Goal: Ask a question

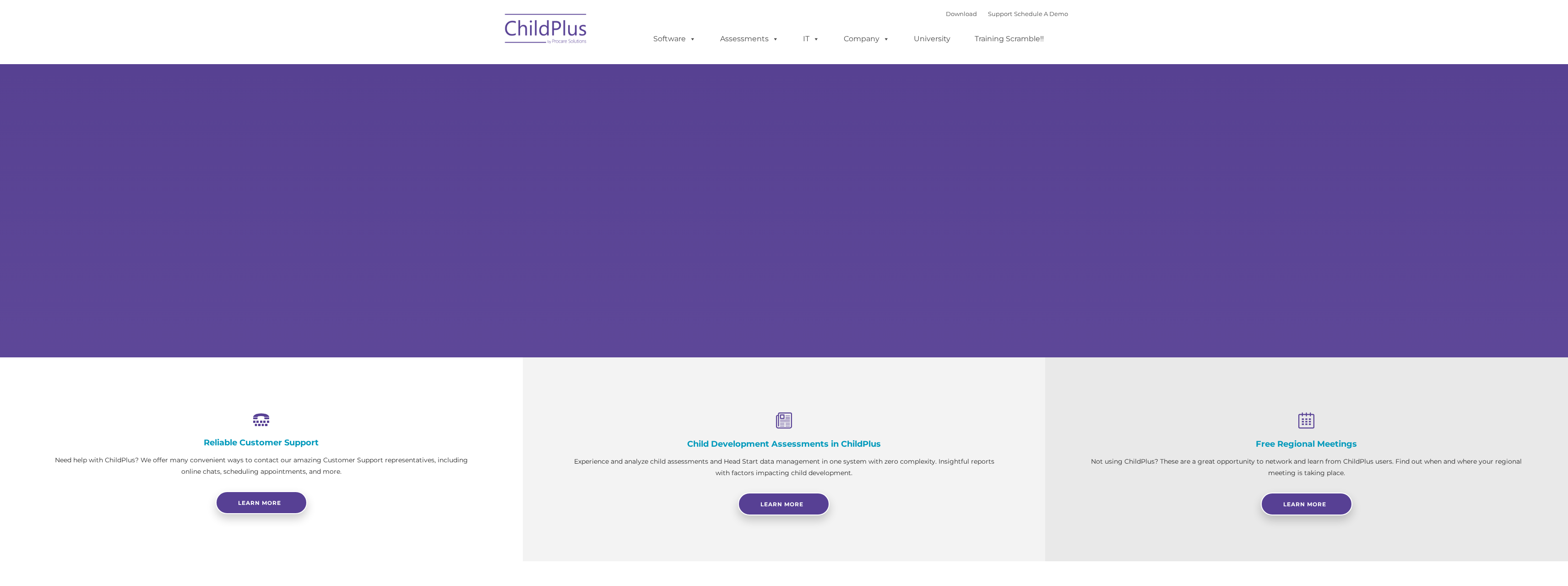
select select "MEDIUM"
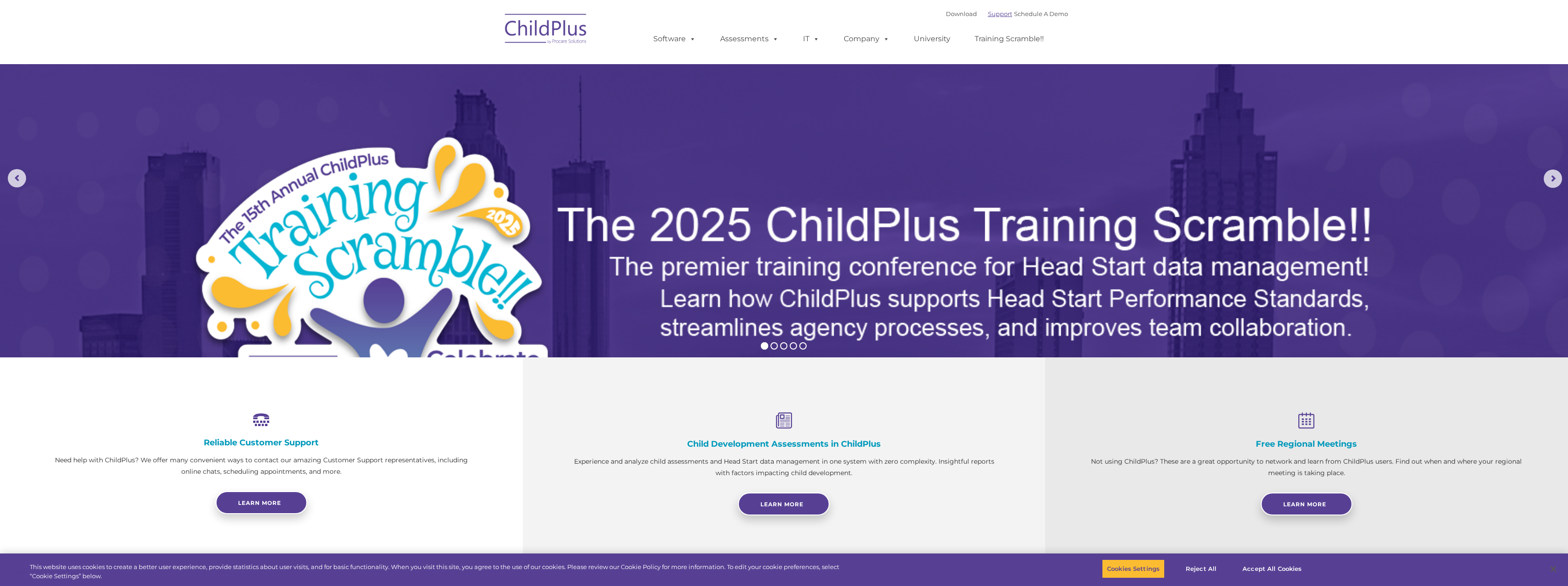
click at [988, 13] on link "Support" at bounding box center [1000, 14] width 24 height 7
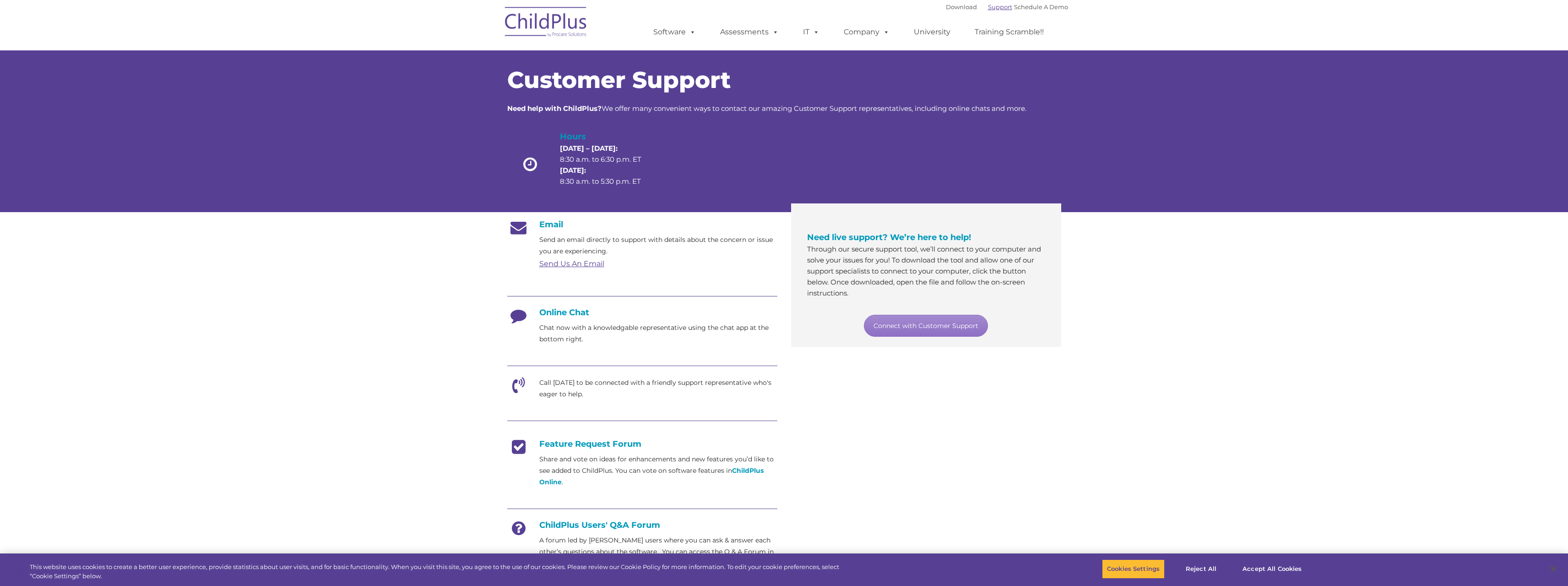
click at [988, 5] on link "Support" at bounding box center [1000, 7] width 24 height 7
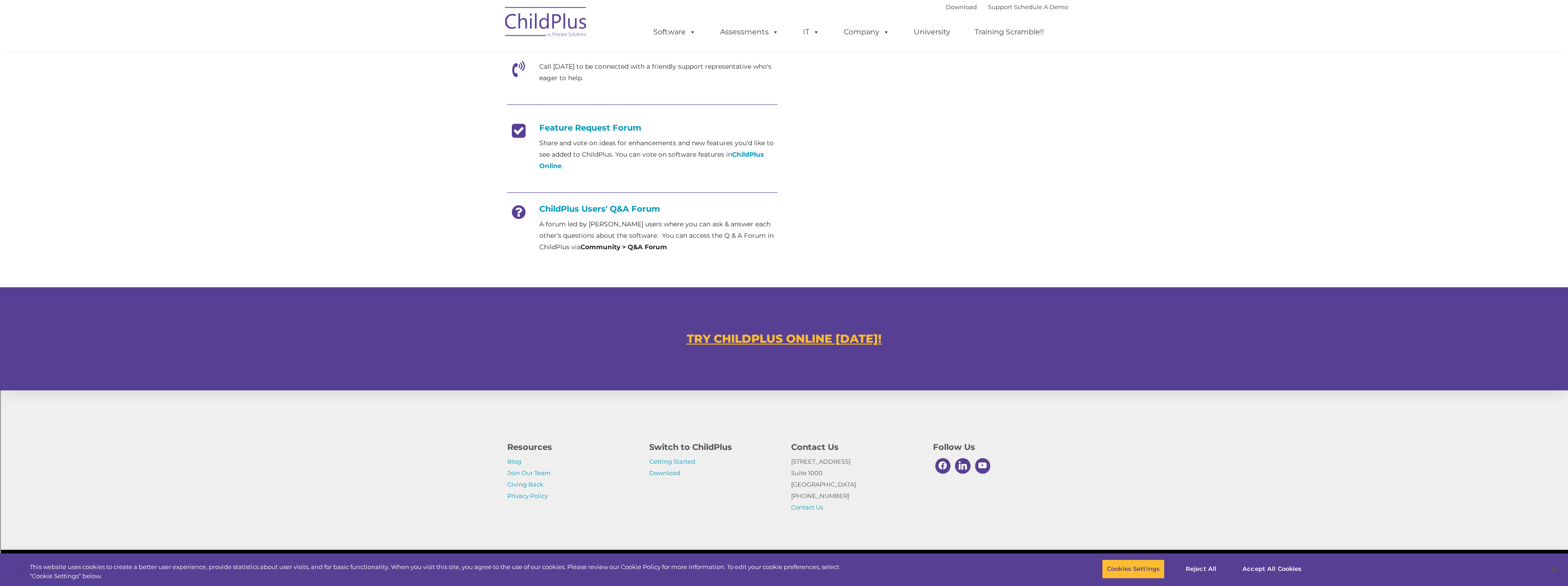
click at [766, 334] on u "TRY CHILDPLUS ONLINE TODAY!" at bounding box center [784, 339] width 195 height 14
